Goal: Find specific page/section: Find specific page/section

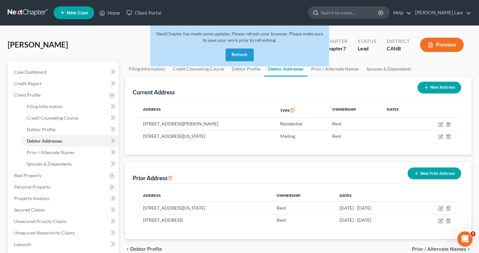
click at [362, 17] on input "search" at bounding box center [350, 13] width 58 height 12
type input "[PERSON_NAME]"
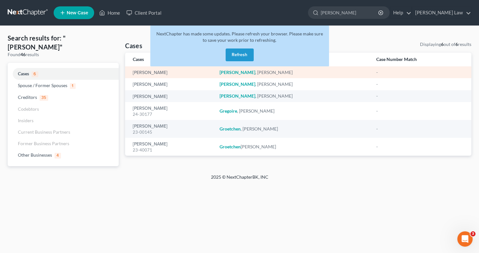
click at [155, 75] on td "[PERSON_NAME]" at bounding box center [169, 72] width 89 height 12
click at [152, 73] on link "[PERSON_NAME]" at bounding box center [150, 73] width 35 height 4
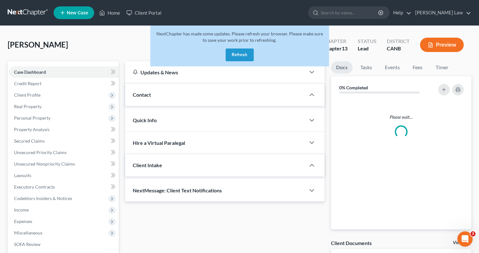
click at [235, 55] on button "Refresh" at bounding box center [240, 54] width 28 height 13
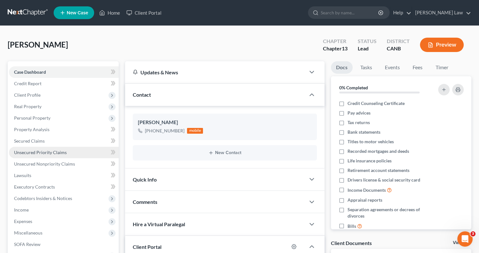
click at [56, 150] on span "Unsecured Priority Claims" at bounding box center [40, 152] width 53 height 5
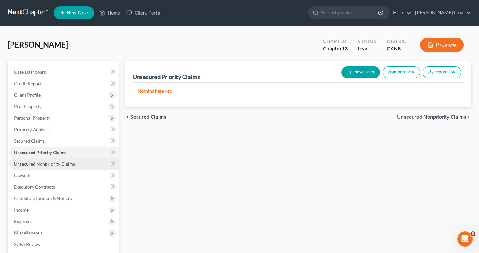
click at [54, 161] on span "Unsecured Nonpriority Claims" at bounding box center [44, 163] width 61 height 5
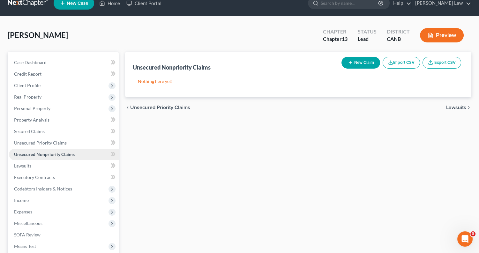
scroll to position [11, 0]
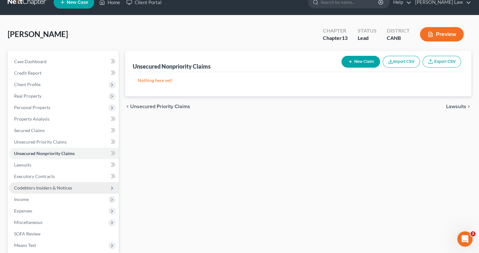
click at [51, 182] on span "Codebtors Insiders & Notices" at bounding box center [64, 187] width 110 height 11
